Goal: Task Accomplishment & Management: Use online tool/utility

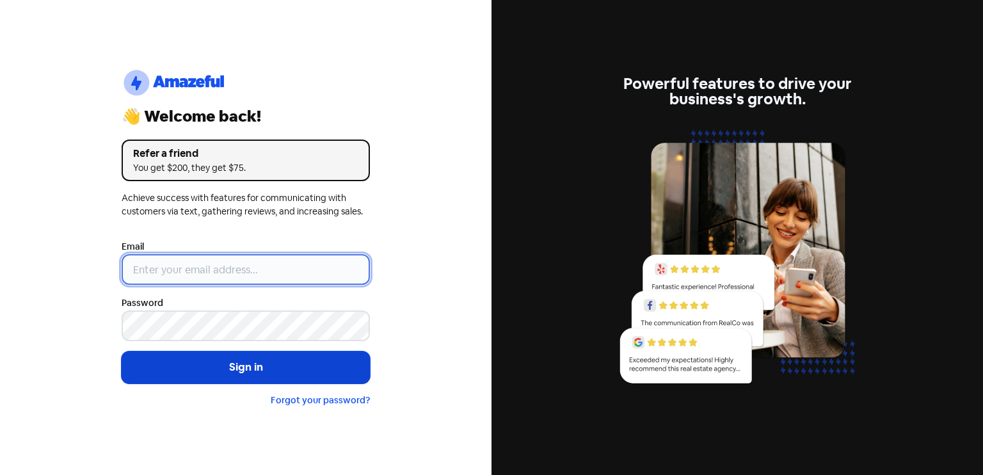
type input "[EMAIL_ADDRESS][DOMAIN_NAME]"
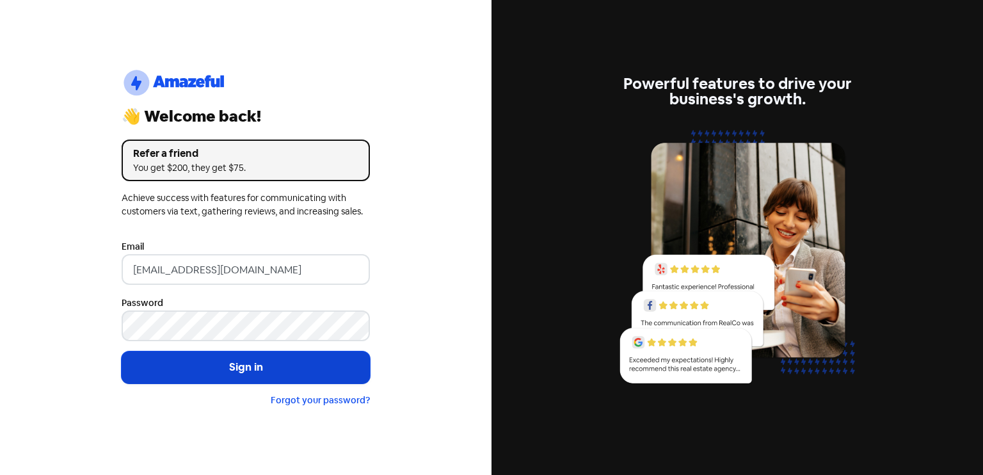
click at [259, 368] on button "Sign in" at bounding box center [246, 367] width 248 height 32
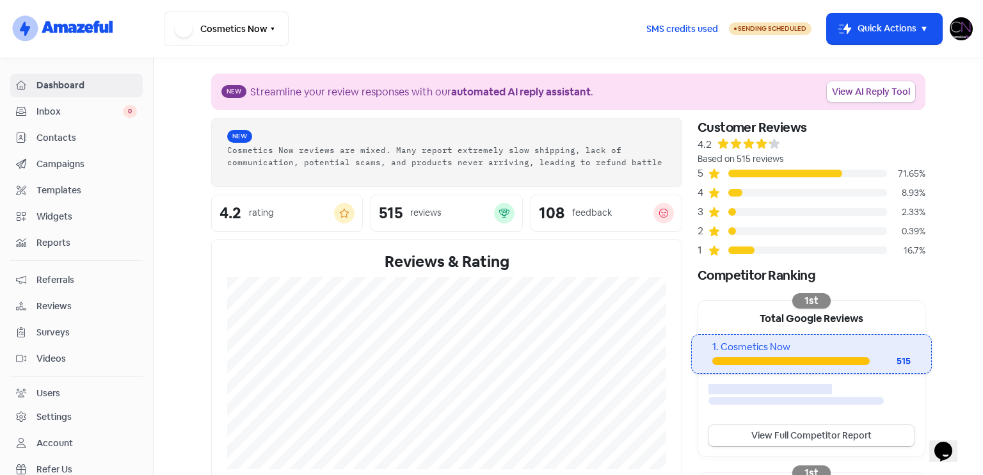
click at [100, 300] on span "Reviews" at bounding box center [86, 306] width 101 height 13
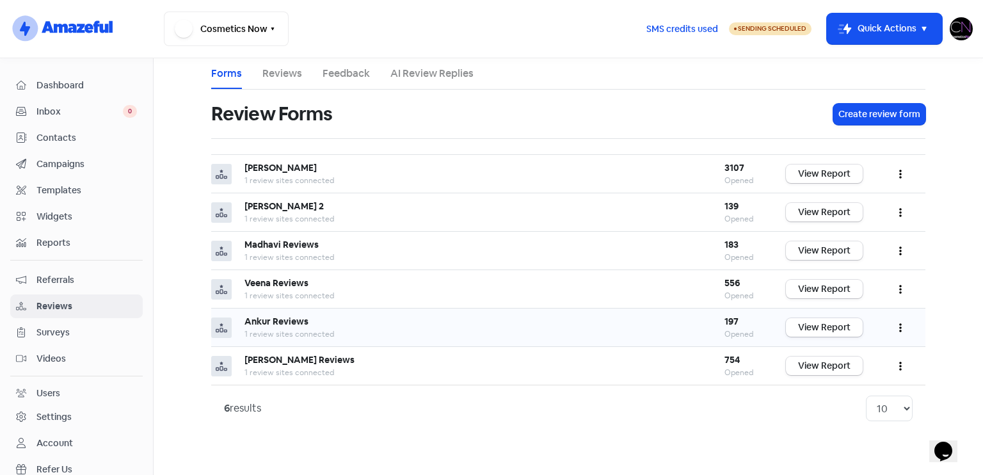
click at [828, 309] on td "View Report" at bounding box center [824, 328] width 102 height 38
click at [832, 330] on link "View Report" at bounding box center [824, 327] width 77 height 19
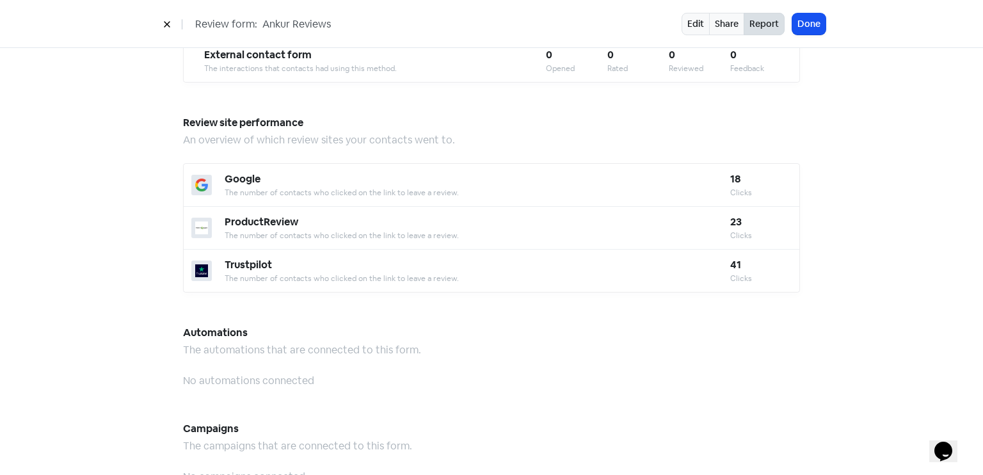
scroll to position [1121, 0]
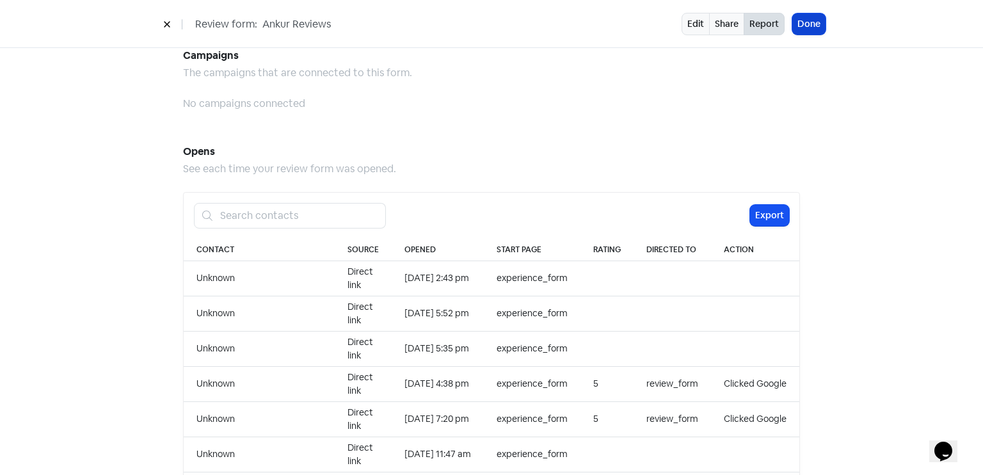
click at [812, 16] on button "Done" at bounding box center [809, 23] width 33 height 21
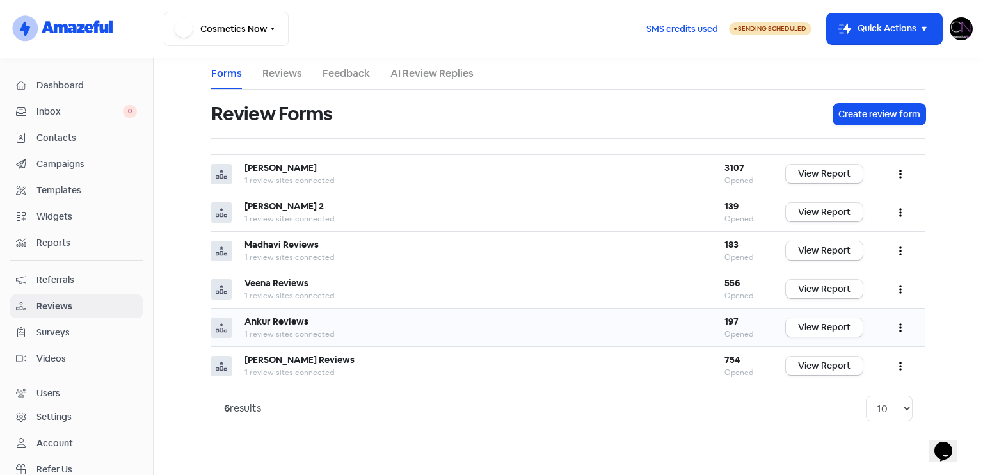
click at [828, 325] on link "View Report" at bounding box center [824, 327] width 77 height 19
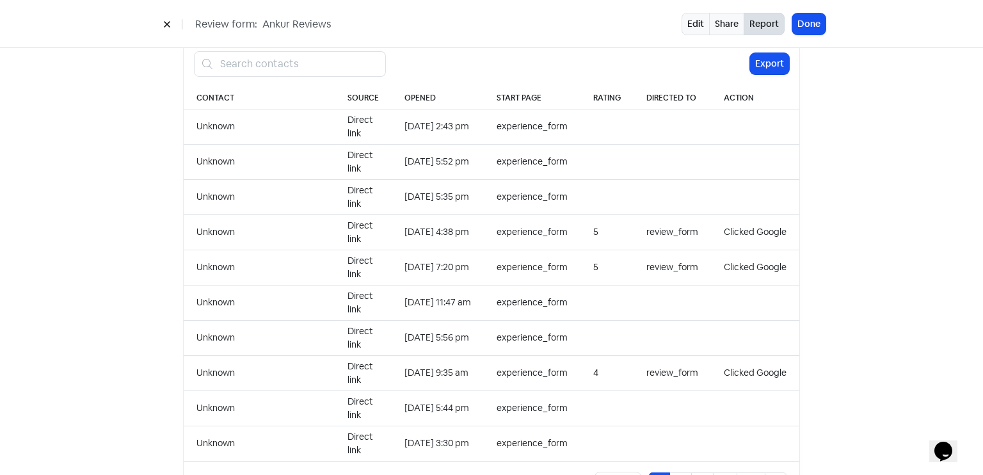
scroll to position [1316, 0]
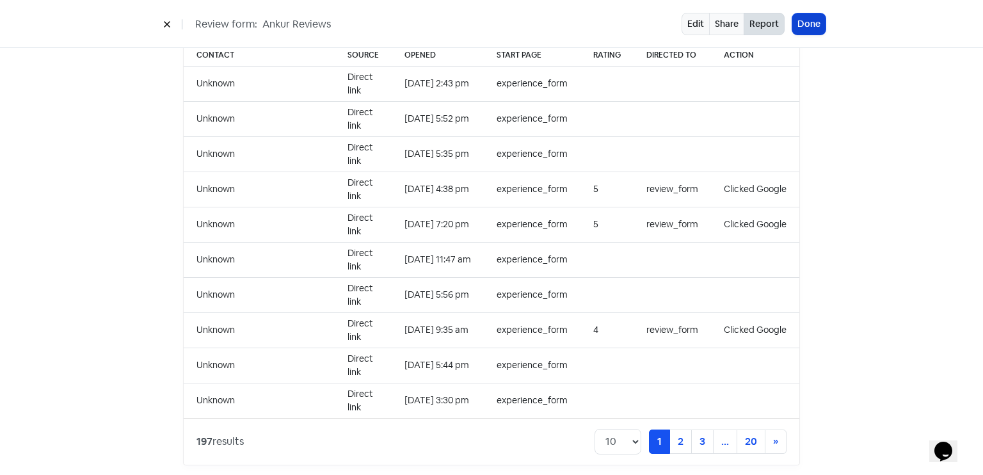
click at [813, 28] on button "Done" at bounding box center [809, 23] width 33 height 21
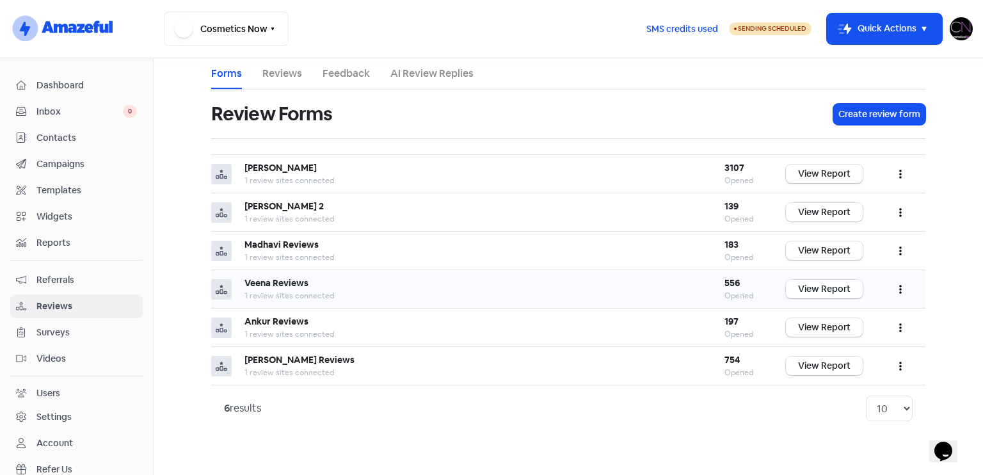
click at [853, 281] on link "View Report" at bounding box center [824, 289] width 77 height 19
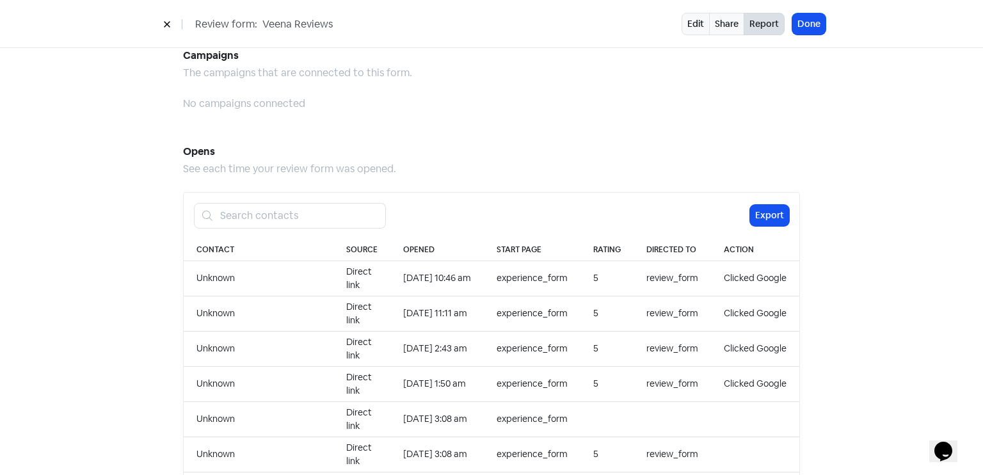
scroll to position [1316, 0]
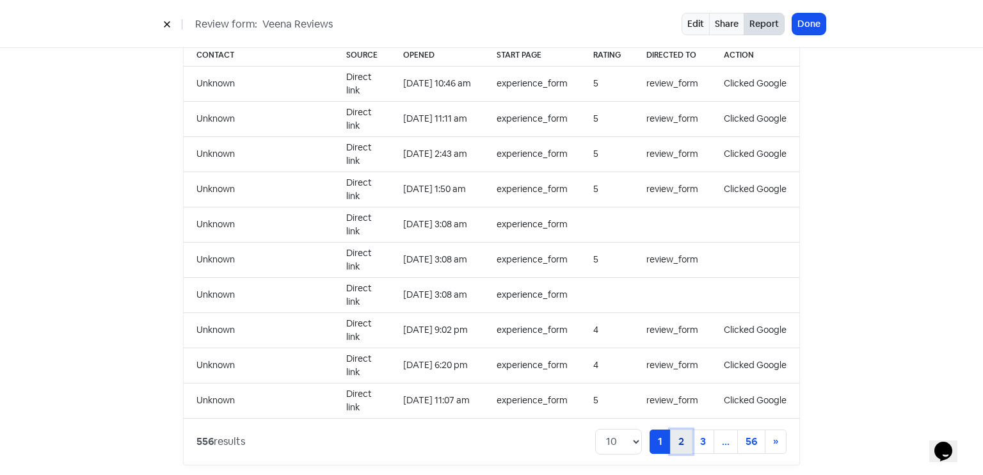
click at [687, 430] on link "2" at bounding box center [681, 442] width 22 height 24
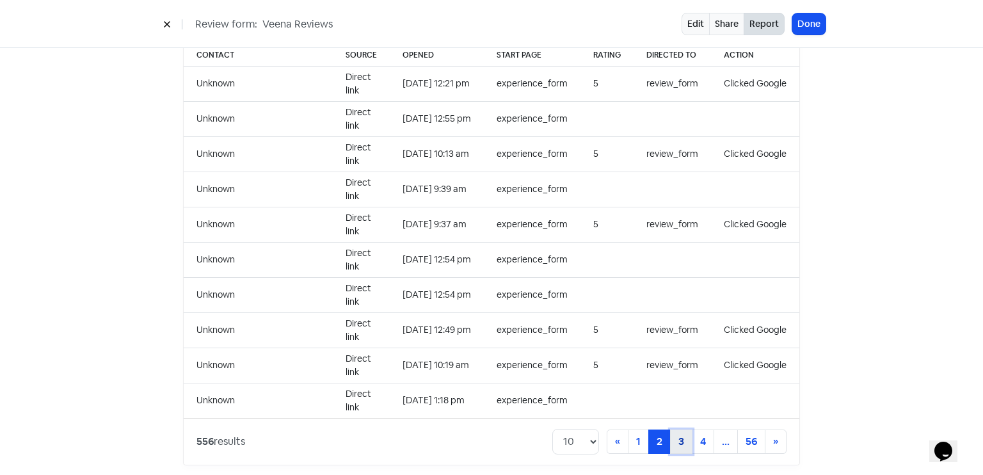
click at [681, 430] on link "3" at bounding box center [681, 442] width 22 height 24
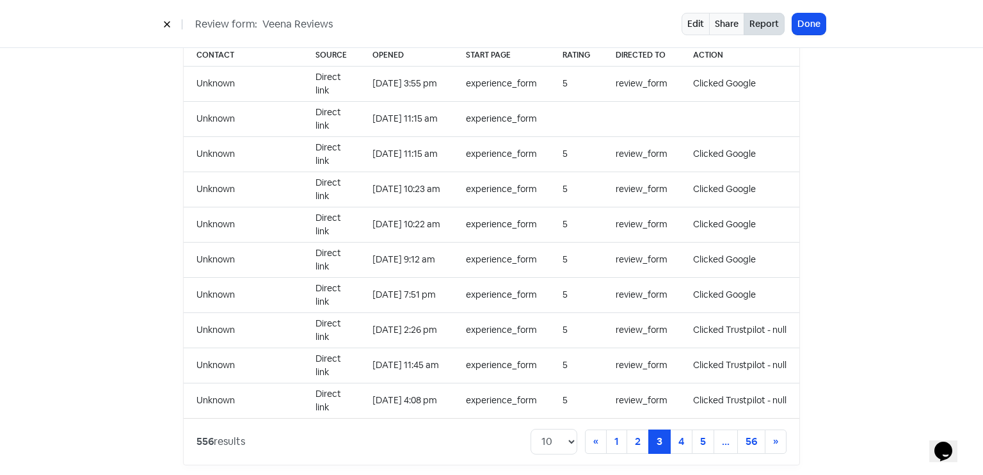
click at [826, 16] on div "Review form: Veena Reviews Edit Share Report Done" at bounding box center [492, 24] width 730 height 22
click at [826, 25] on div "Review form: Veena Reviews Edit Share Report Done" at bounding box center [492, 24] width 730 height 22
click at [826, 23] on div "Review form: Veena Reviews Edit Share Report Done" at bounding box center [492, 24] width 730 height 22
click at [819, 20] on button "Done" at bounding box center [809, 23] width 33 height 21
